Goal: Task Accomplishment & Management: Use online tool/utility

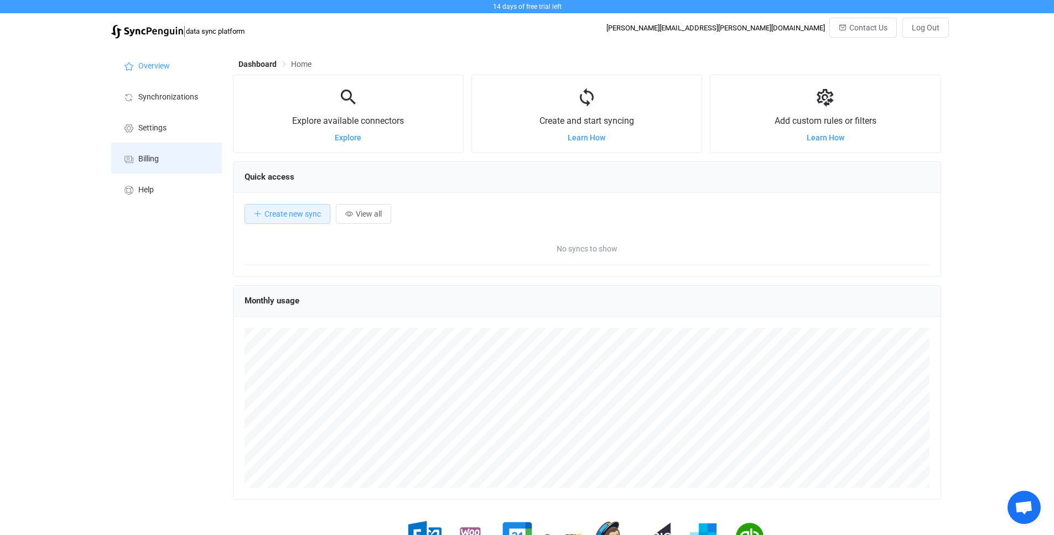
click at [177, 157] on li "Billing" at bounding box center [166, 158] width 111 height 31
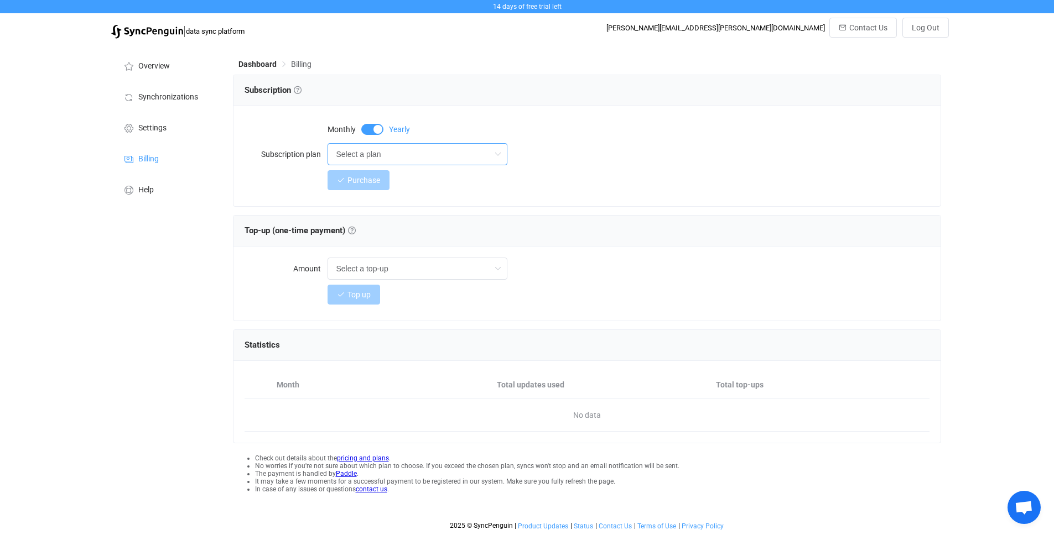
click at [387, 148] on input "Select a plan" at bounding box center [417, 154] width 180 height 22
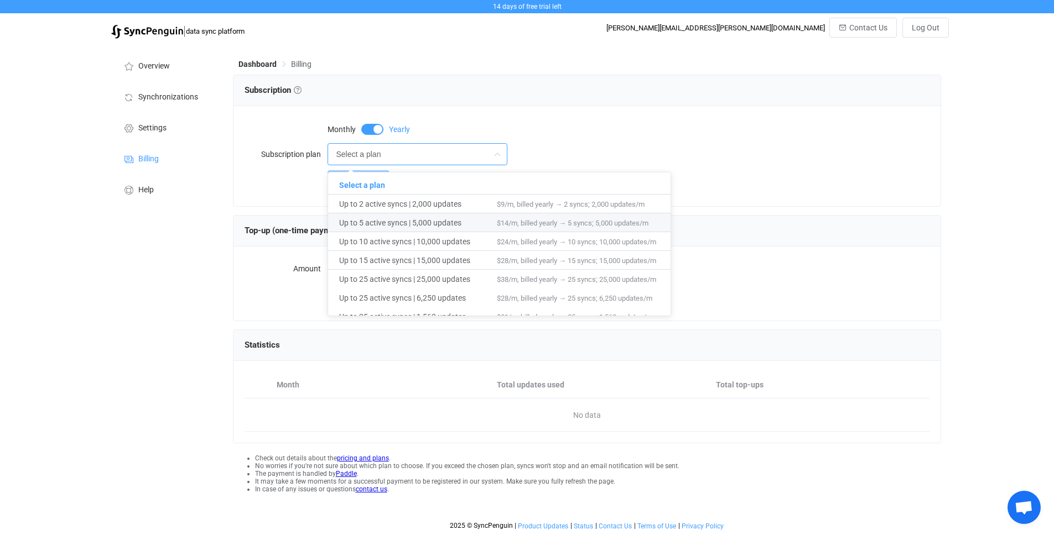
click at [189, 259] on div "Overview Synchronizations Settings Billing Help" at bounding box center [167, 290] width 122 height 492
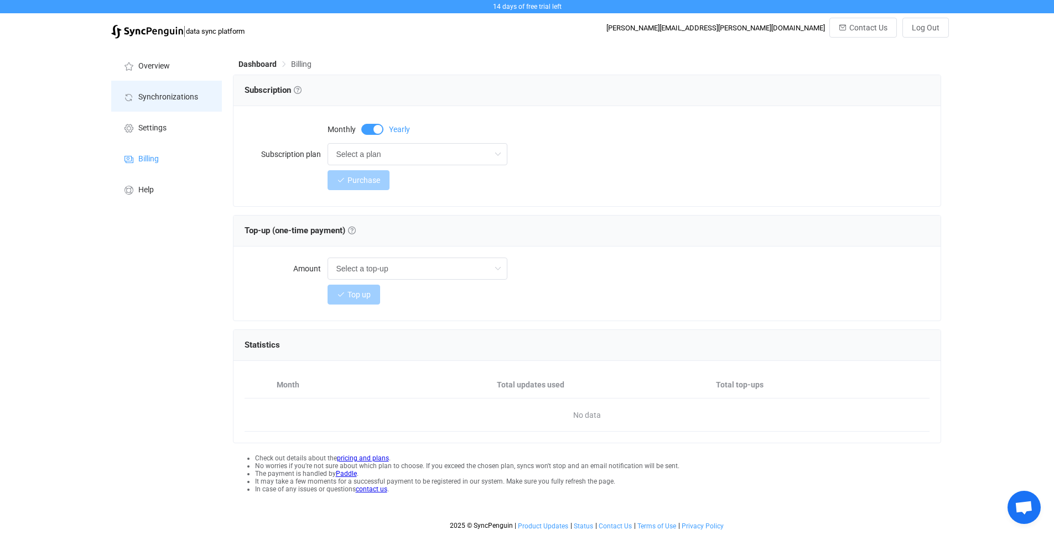
click at [171, 100] on span "Synchronizations" at bounding box center [168, 97] width 60 height 9
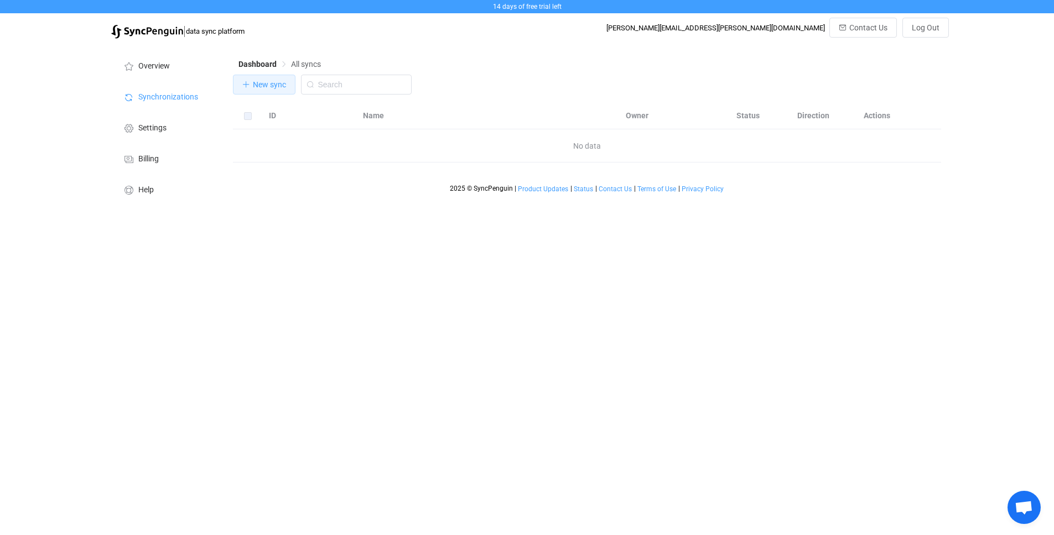
click at [267, 87] on span "New sync" at bounding box center [269, 84] width 33 height 9
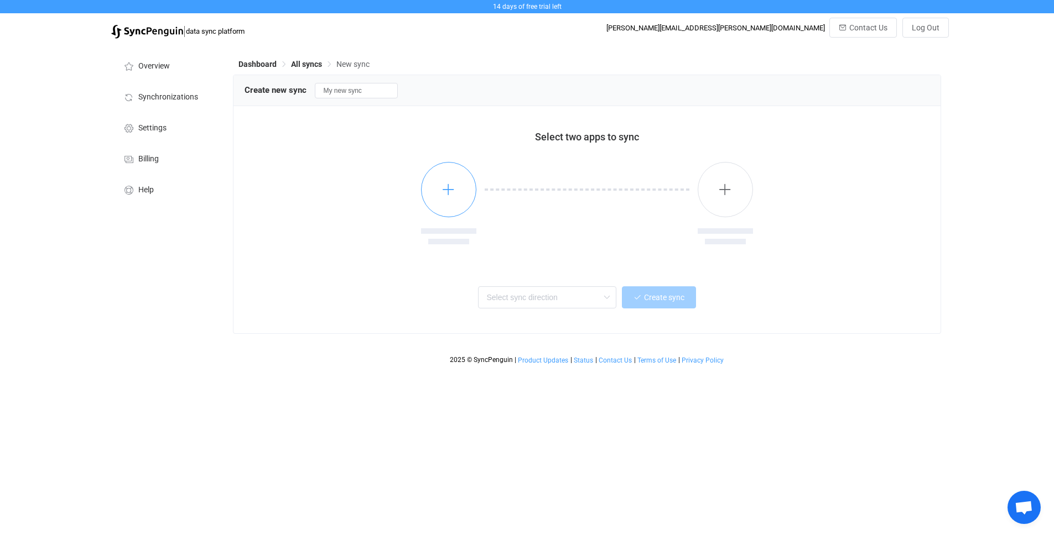
click at [451, 185] on icon "button" at bounding box center [448, 190] width 14 height 14
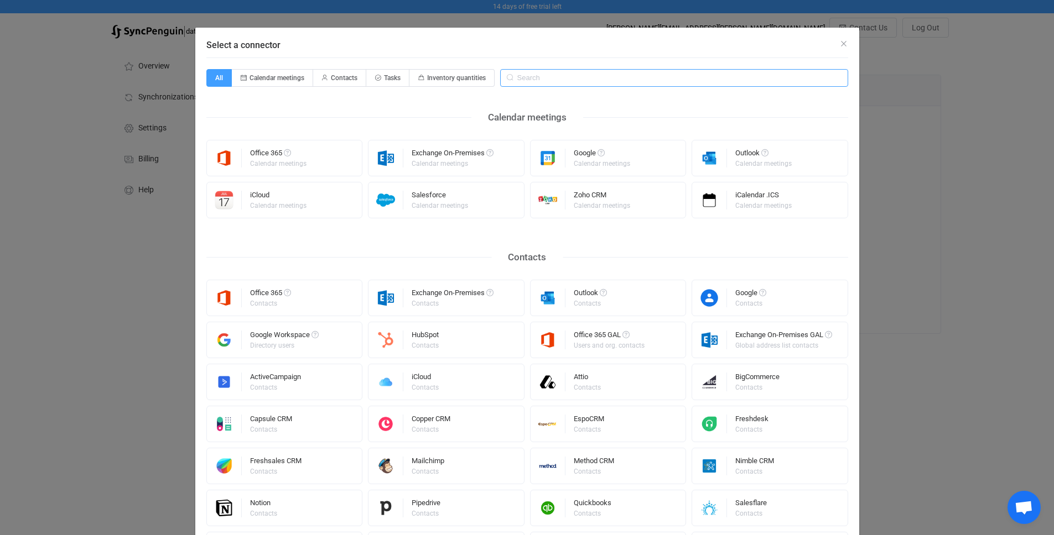
click at [529, 77] on input "Select a connector" at bounding box center [674, 78] width 348 height 18
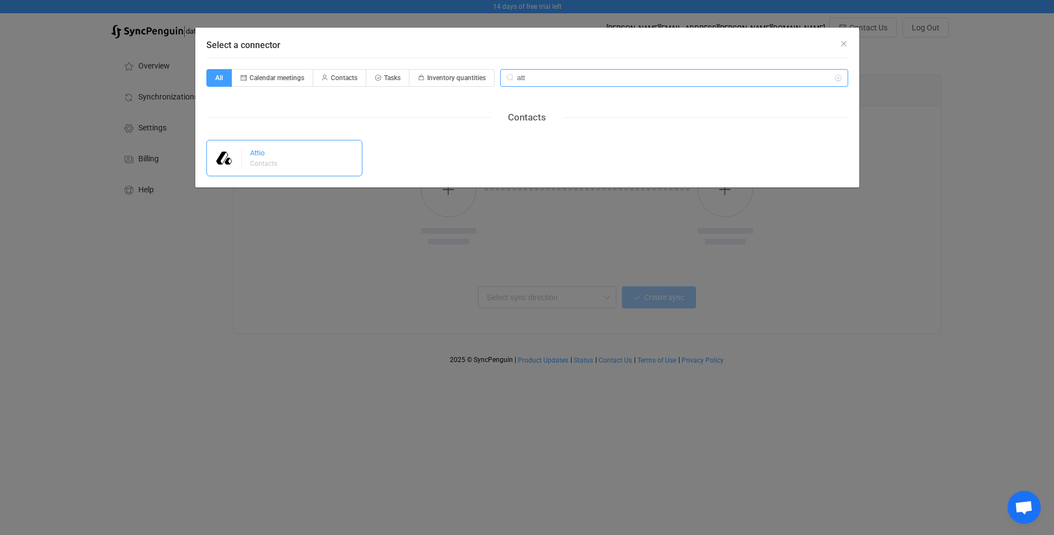
type input "att"
click at [299, 151] on div "Attio Contacts" at bounding box center [284, 158] width 157 height 37
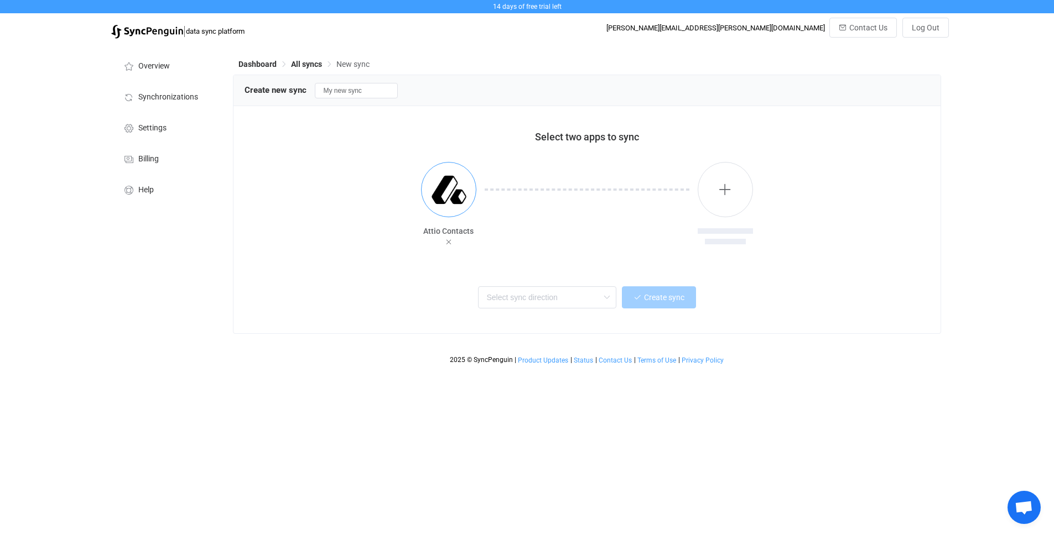
click at [442, 192] on img "button" at bounding box center [448, 189] width 41 height 41
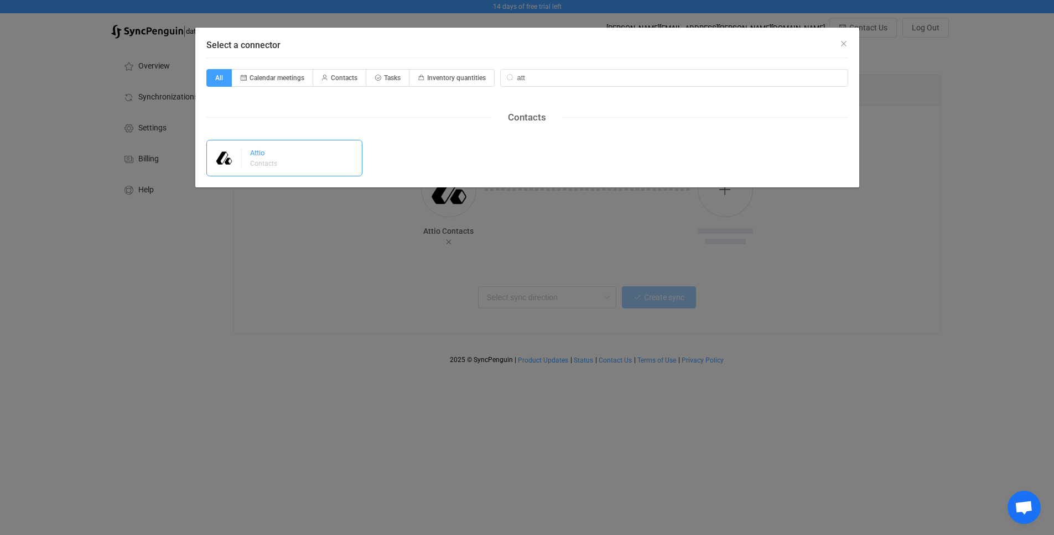
click at [266, 150] on div "Attio" at bounding box center [264, 154] width 29 height 11
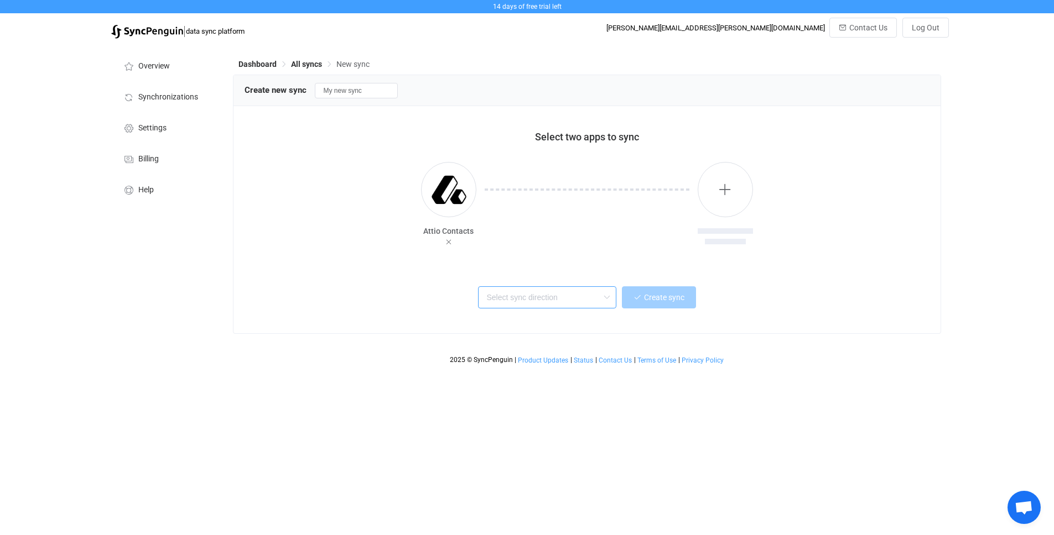
click at [540, 305] on input "text" at bounding box center [547, 298] width 138 height 22
click at [564, 373] on span "One or multiple one-way syncs" at bounding box center [537, 368] width 96 height 12
click at [513, 299] on input "One-way" at bounding box center [547, 298] width 138 height 22
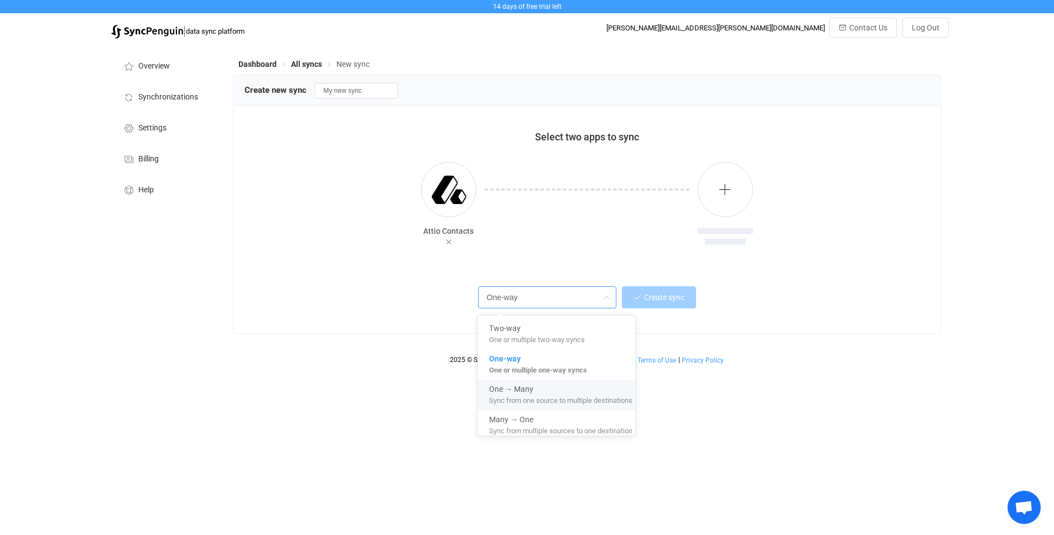
click at [547, 398] on span "Sync from one source to multiple destinations" at bounding box center [560, 399] width 143 height 12
type input "One → Many"
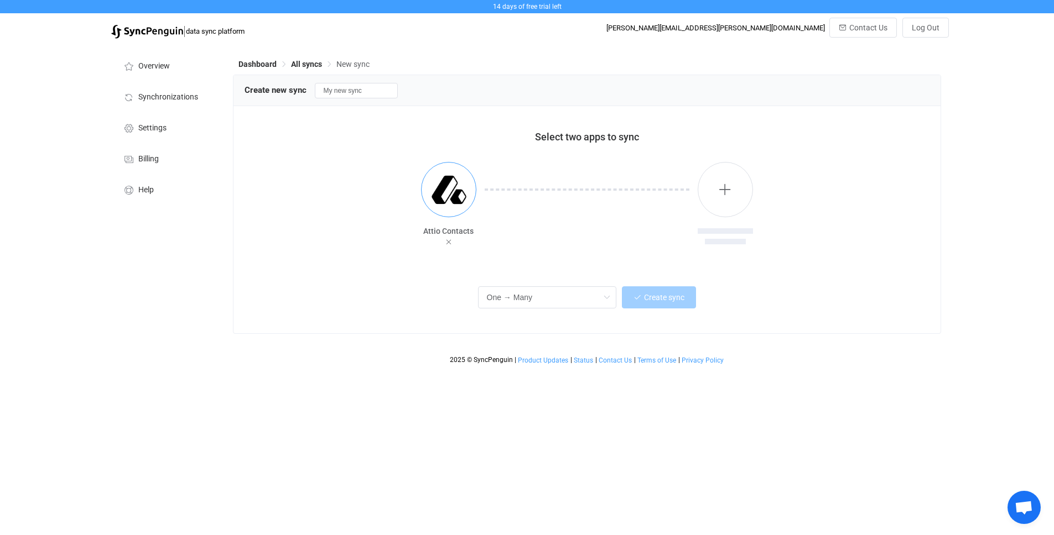
click at [456, 188] on img "button" at bounding box center [448, 189] width 41 height 41
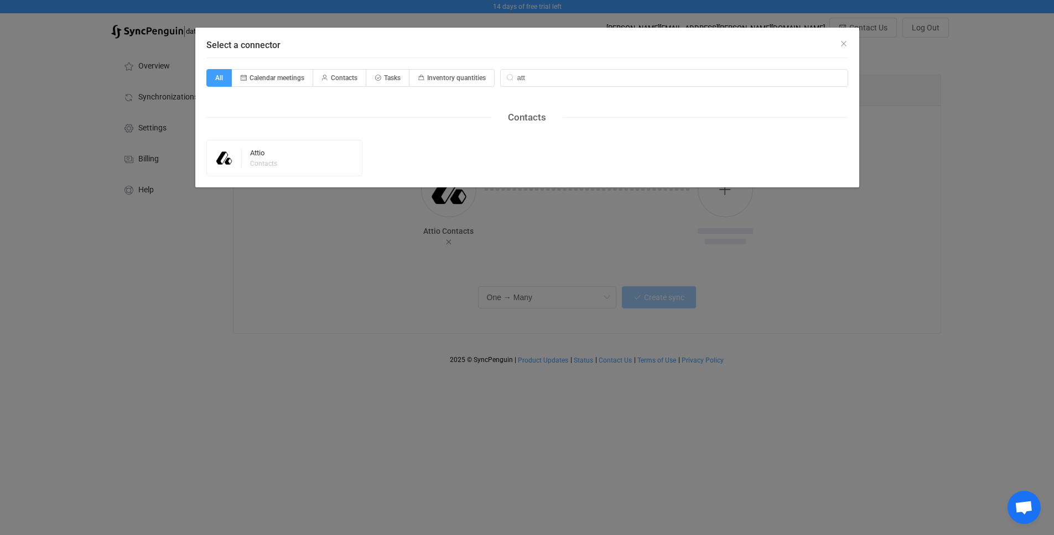
drag, startPoint x: 514, startPoint y: 193, endPoint x: 546, endPoint y: 180, distance: 34.5
click at [517, 193] on div "Select a connector All Calendar meetings Contacts Tasks Inventory quantities at…" at bounding box center [527, 267] width 1054 height 535
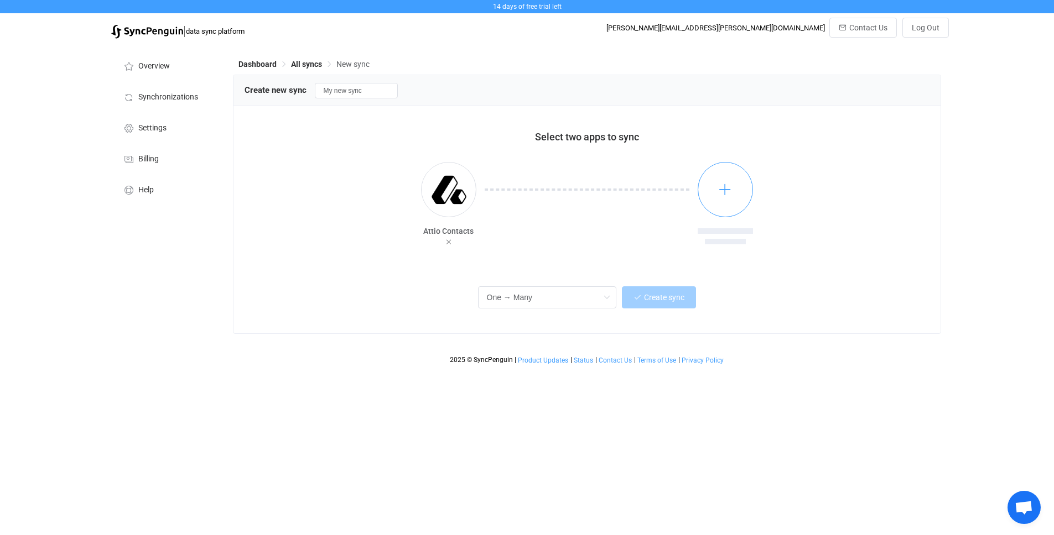
click at [724, 188] on icon "button" at bounding box center [725, 190] width 14 height 14
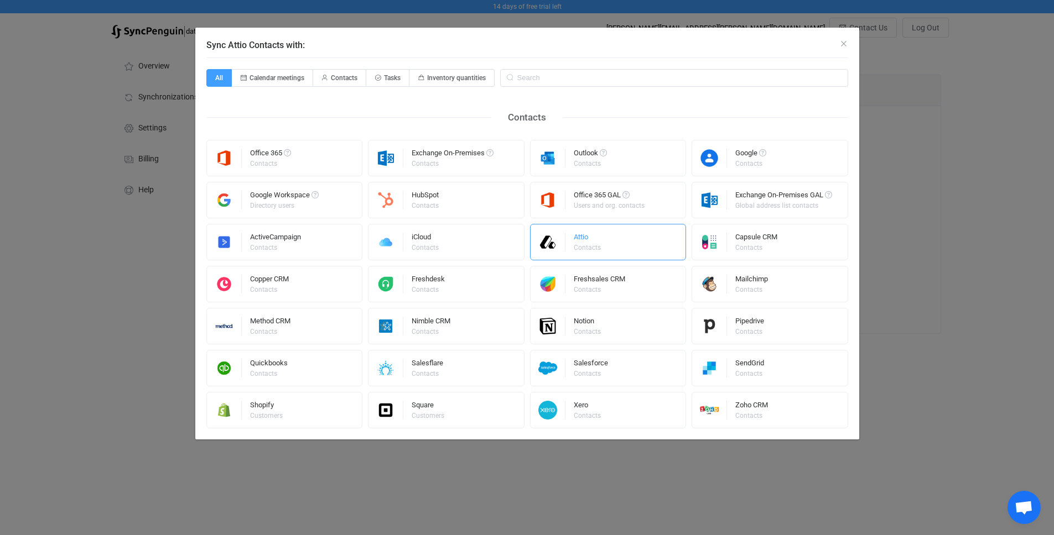
click at [577, 246] on div "Contacts" at bounding box center [587, 247] width 27 height 7
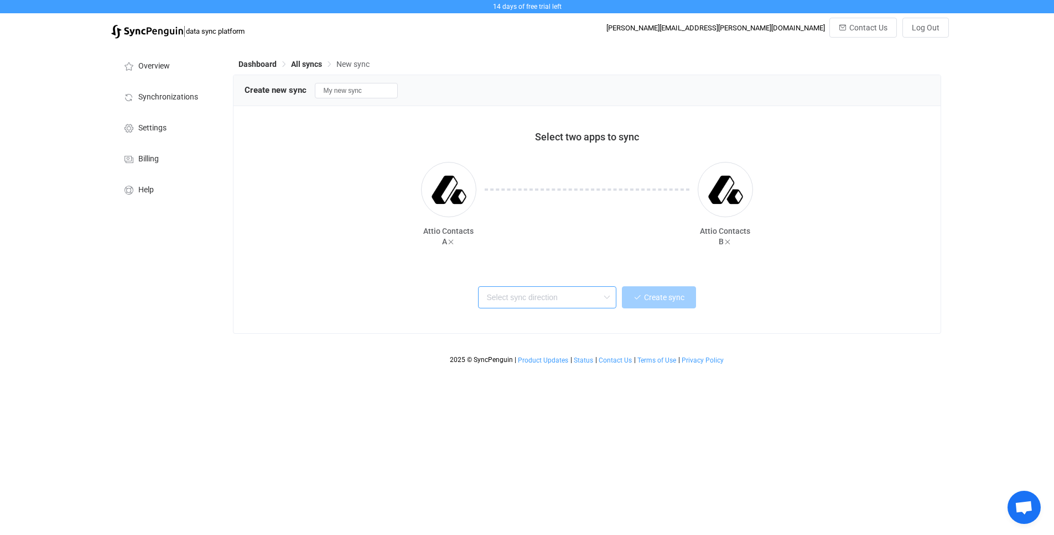
click at [590, 302] on input "text" at bounding box center [547, 298] width 138 height 22
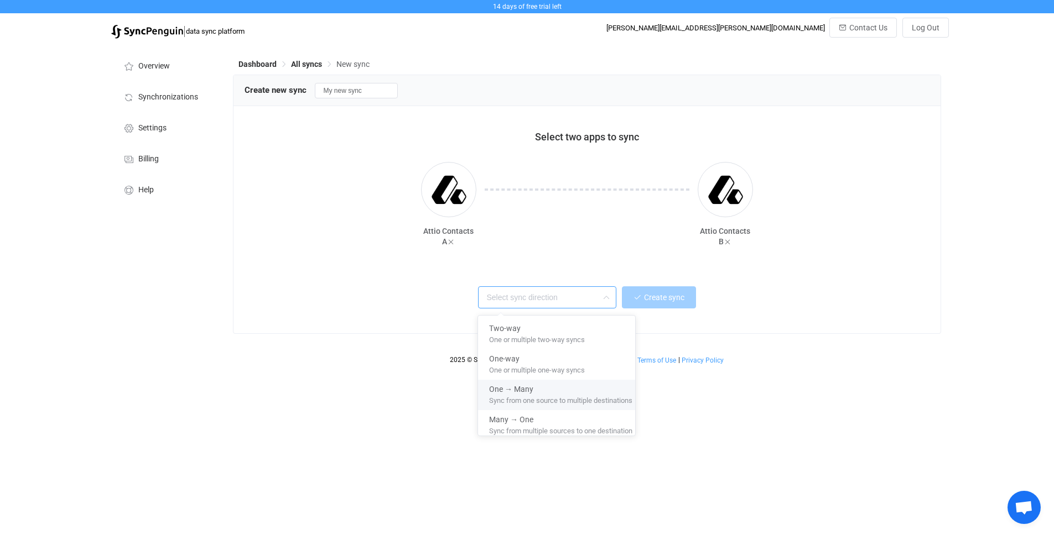
click at [547, 393] on span "Sync from one source to multiple destinations" at bounding box center [560, 399] width 143 height 12
type input "One → Many"
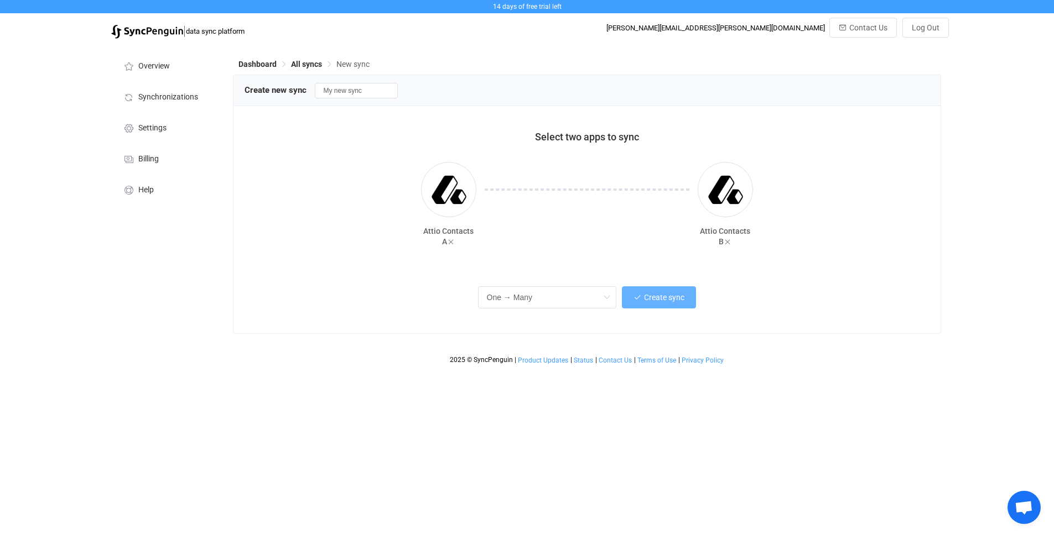
click at [669, 304] on button "Create sync" at bounding box center [659, 298] width 74 height 22
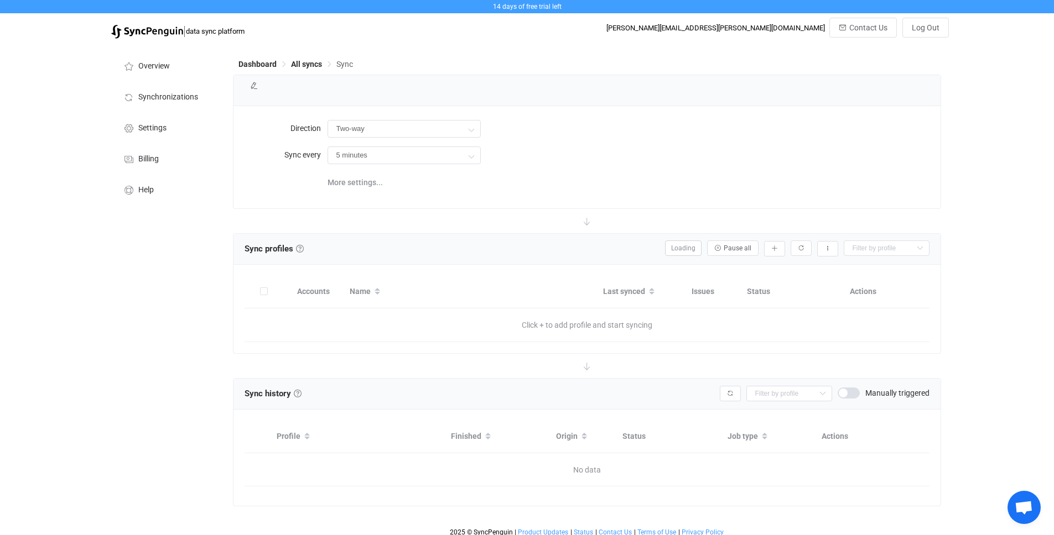
type input "A → B (one to many)"
type input "15 minutes"
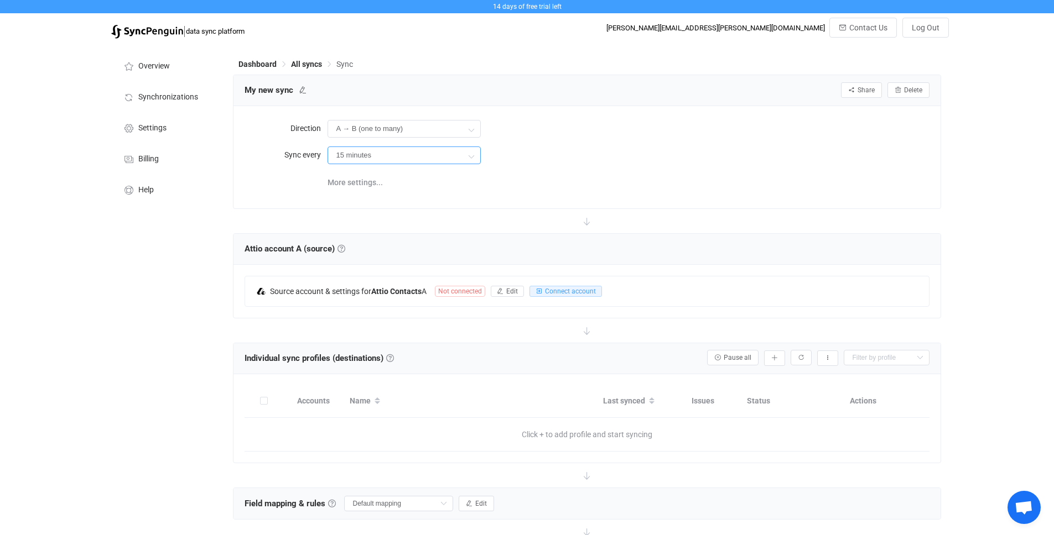
click at [418, 154] on input "15 minutes" at bounding box center [403, 156] width 153 height 18
click at [292, 214] on div at bounding box center [587, 221] width 708 height 24
click at [343, 181] on span "More settings..." at bounding box center [354, 182] width 55 height 22
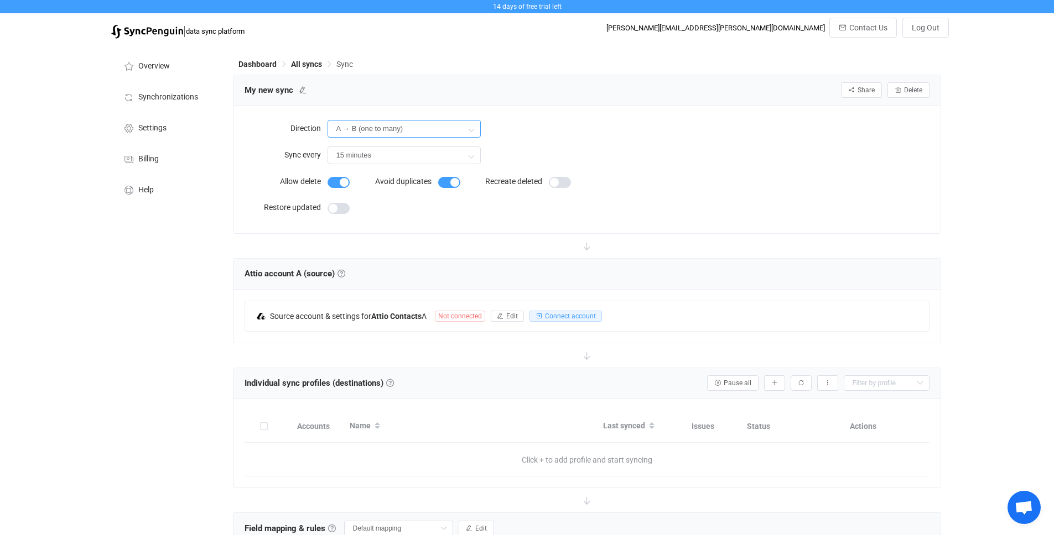
click at [368, 131] on input "A → B (one to many)" at bounding box center [403, 129] width 153 height 18
click at [386, 235] on div at bounding box center [587, 246] width 708 height 24
click at [376, 159] on input "15 minutes" at bounding box center [403, 156] width 153 height 18
click at [269, 134] on label "Direction" at bounding box center [285, 128] width 83 height 22
click at [429, 132] on input "A → B (one to many)" at bounding box center [403, 129] width 153 height 18
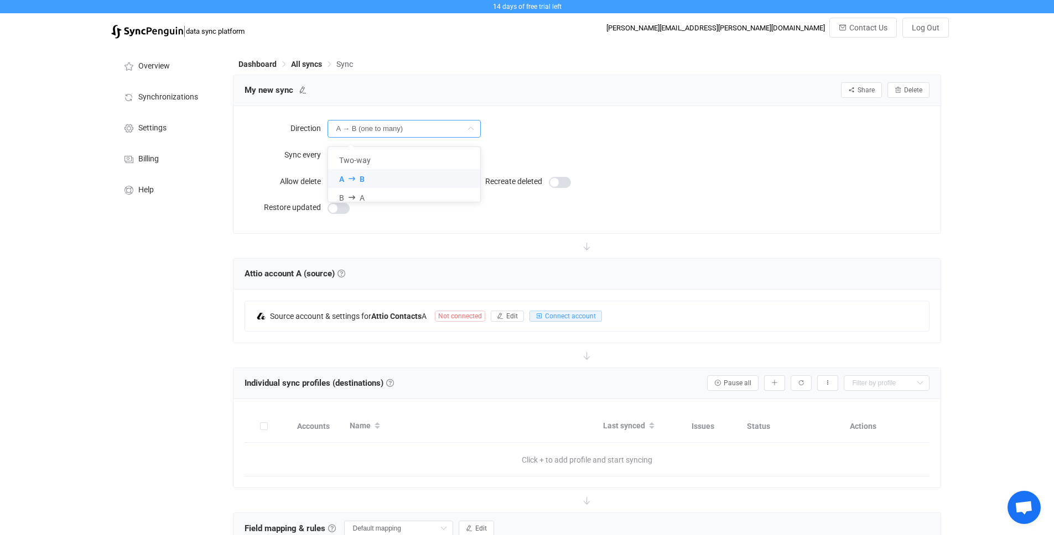
click at [538, 135] on div "A → B (one to many)" at bounding box center [628, 128] width 602 height 23
click at [434, 159] on input "15 minutes" at bounding box center [403, 156] width 153 height 18
click at [527, 155] on div "15 minutes" at bounding box center [628, 155] width 602 height 23
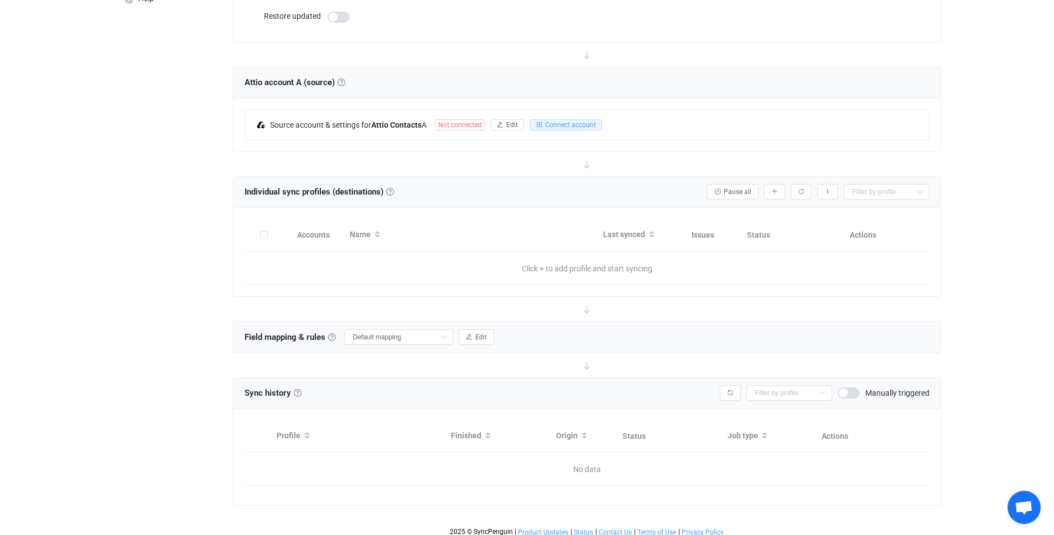
scroll to position [198, 0]
